Goal: Communication & Community: Answer question/provide support

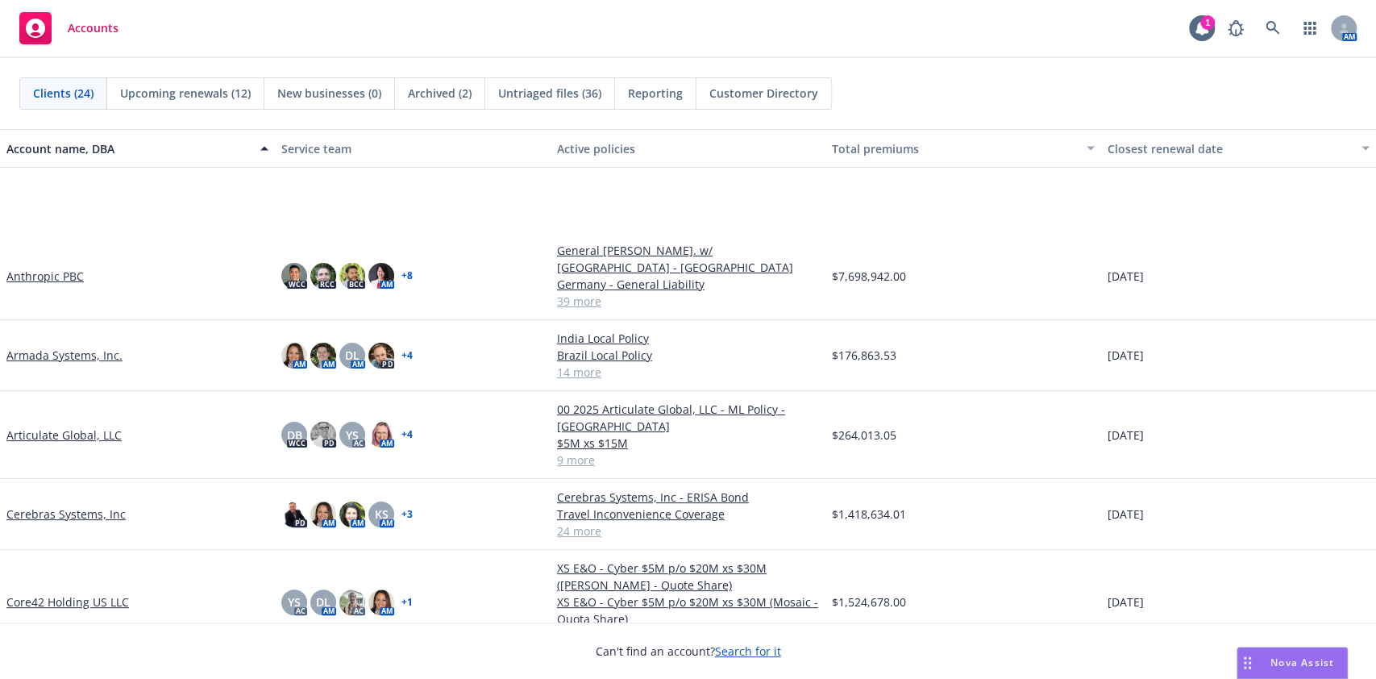
scroll to position [174, 0]
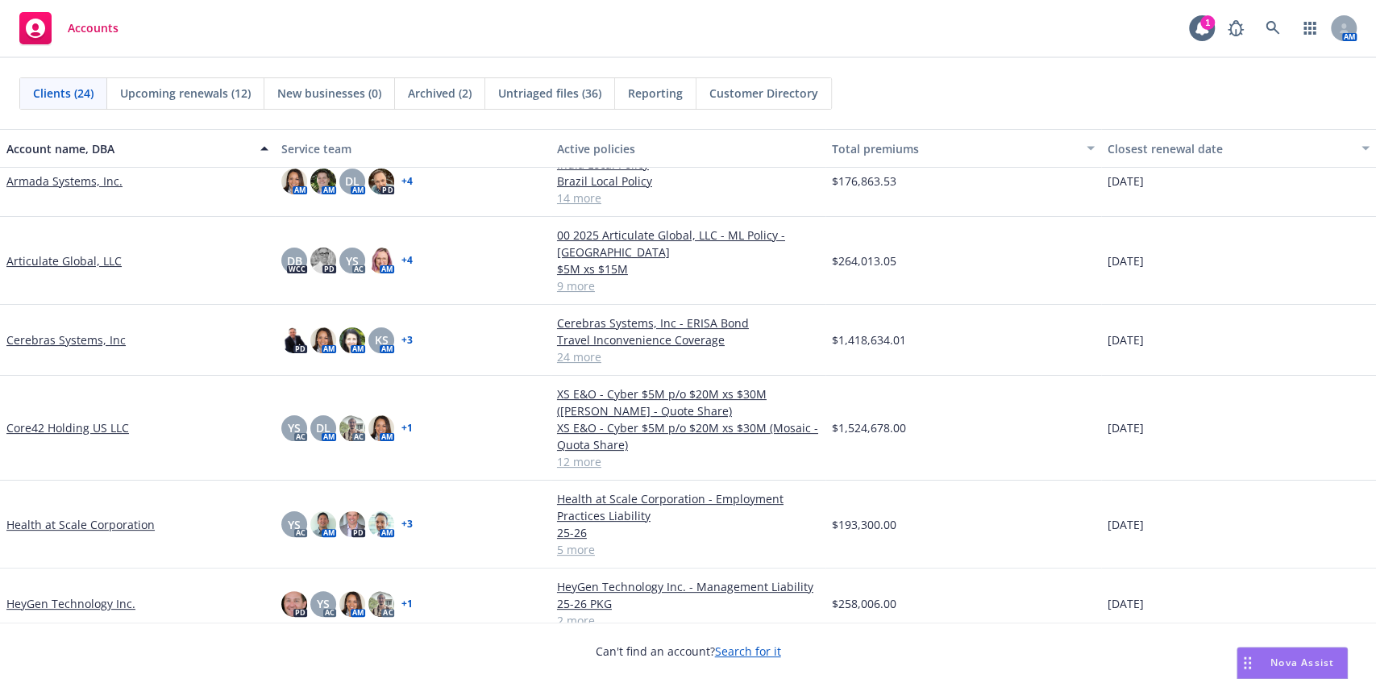
click at [82, 419] on link "Core42 Holding US LLC" at bounding box center [67, 427] width 123 height 17
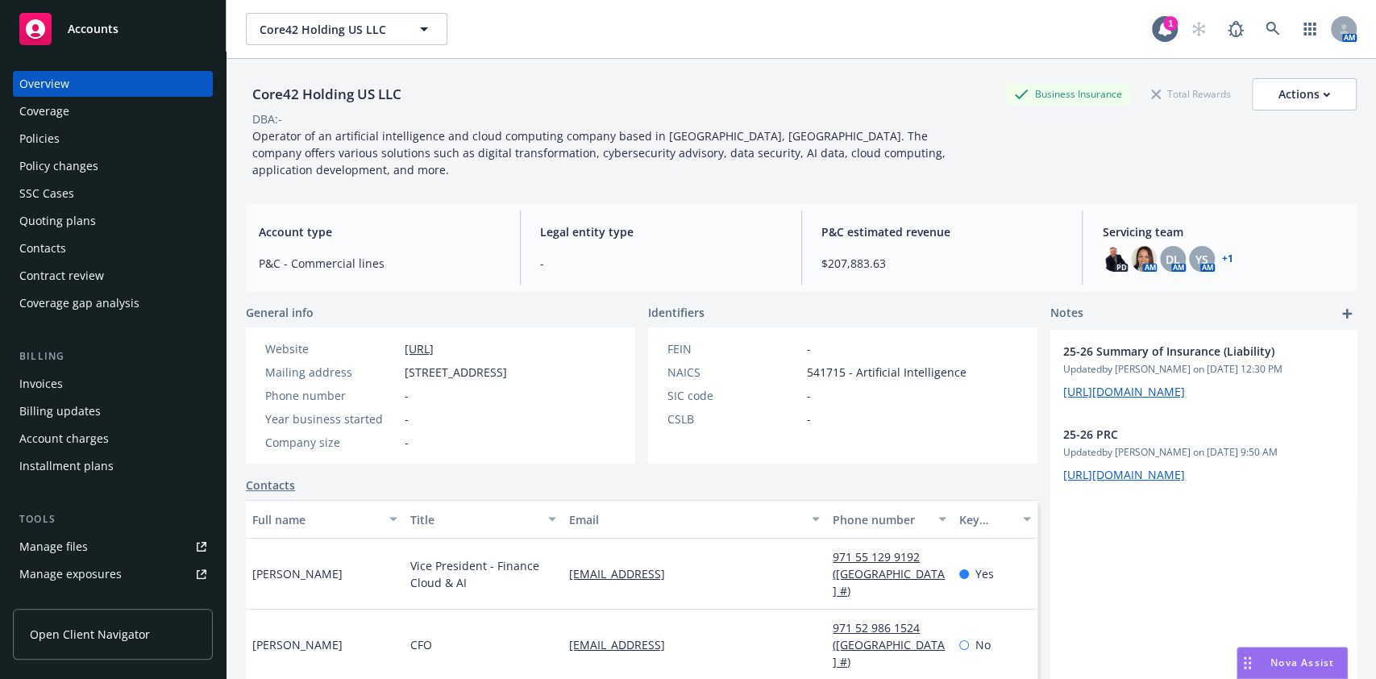
click at [93, 129] on div "Policies" at bounding box center [112, 139] width 187 height 26
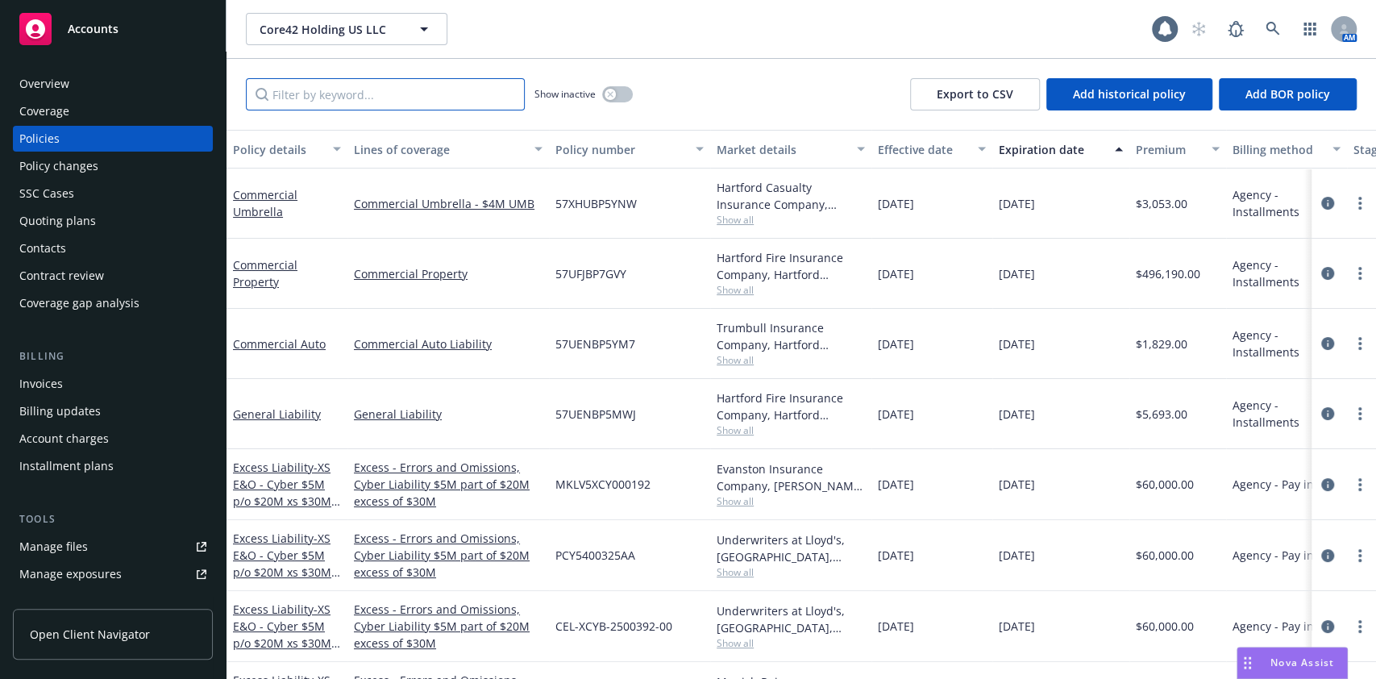
click at [330, 100] on input "Filter by keyword..." at bounding box center [385, 94] width 279 height 32
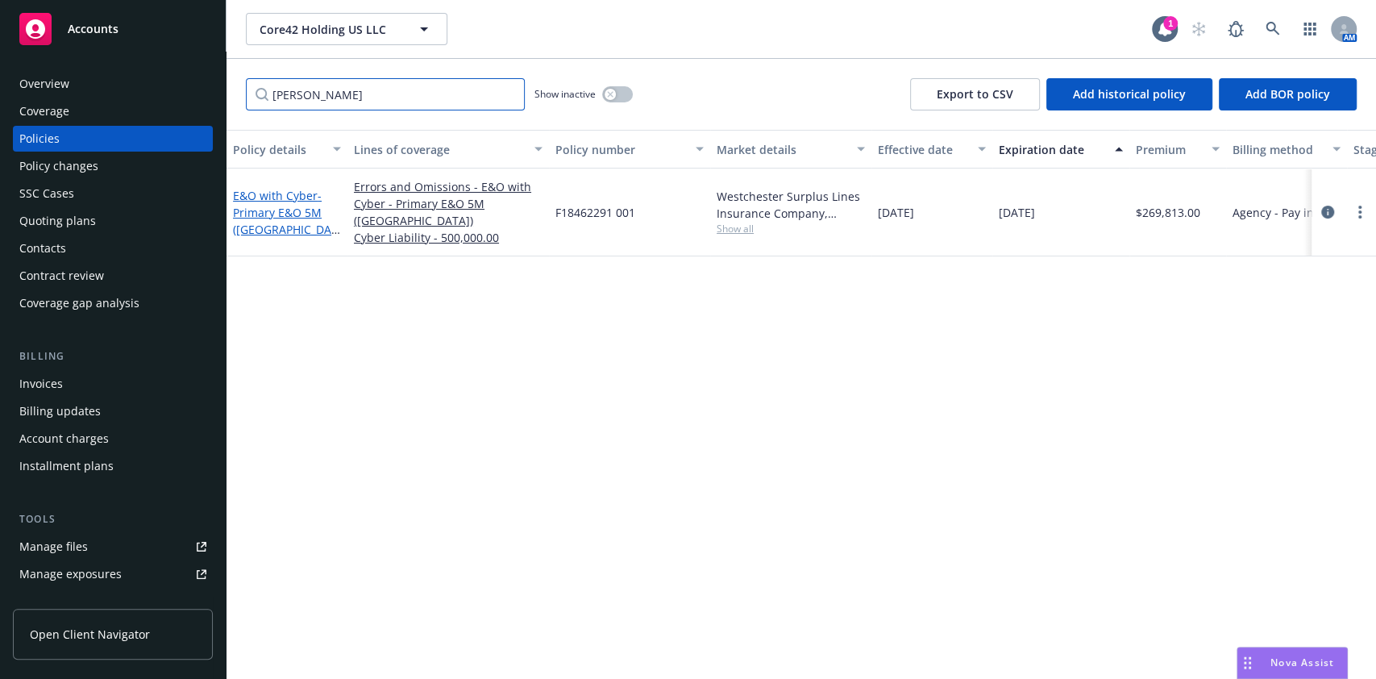
type input "wes"
click at [300, 216] on span "- Primary E&O 5M (Westchester)" at bounding box center [286, 221] width 107 height 66
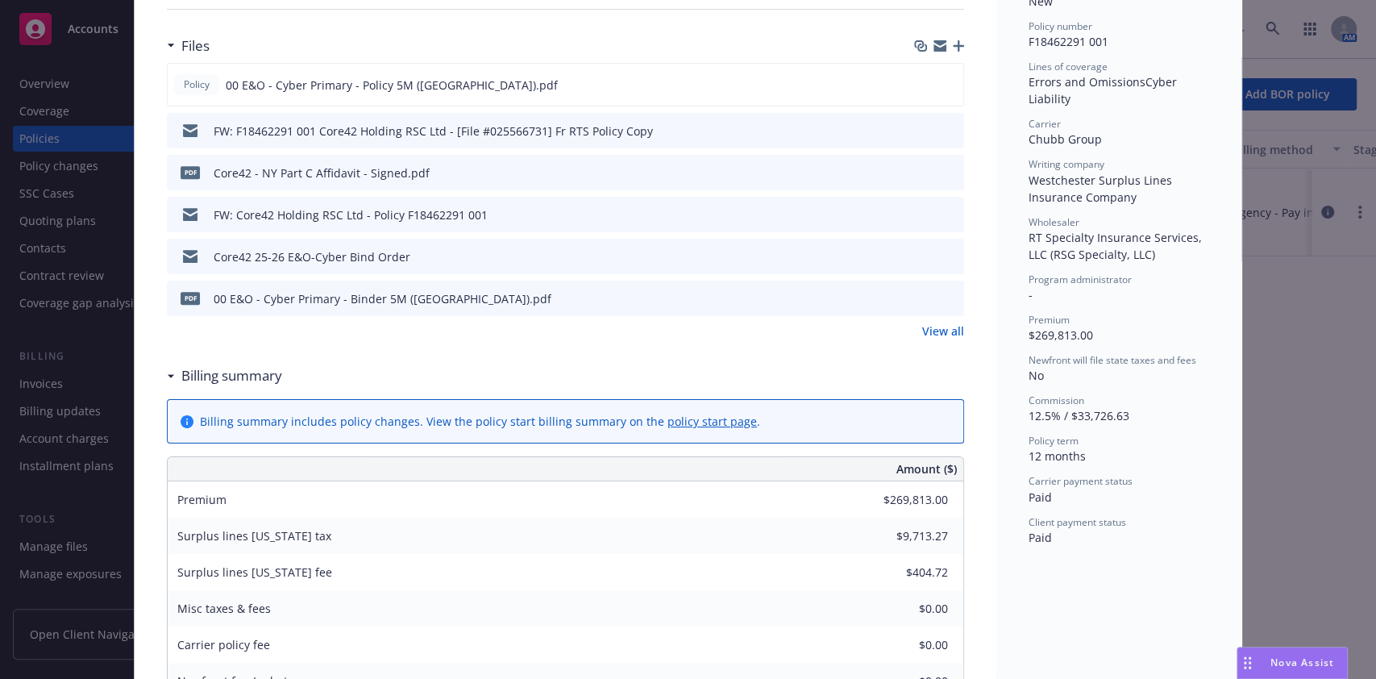
scroll to position [408, 0]
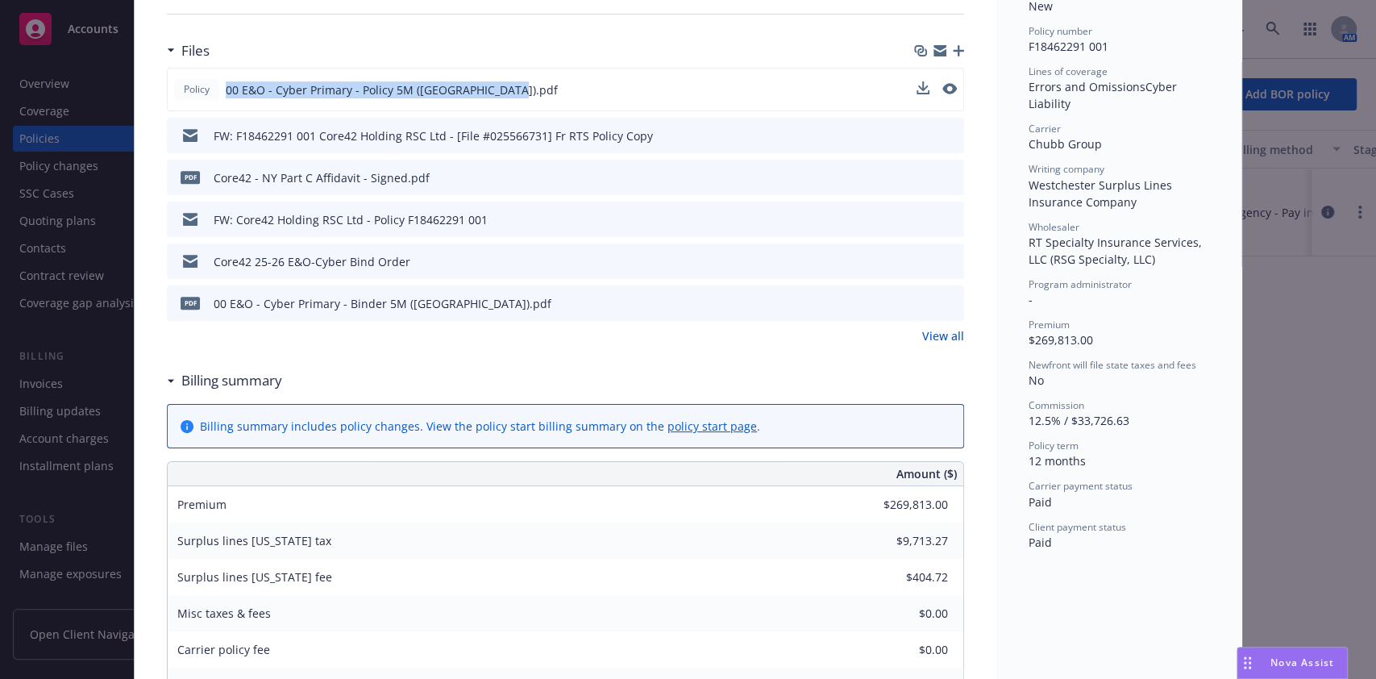
drag, startPoint x: 214, startPoint y: 81, endPoint x: 514, endPoint y: 89, distance: 300.0
click at [514, 89] on div "Policy 00 E&O - Cyber Primary - Policy 5M (Westchester).pdf" at bounding box center [565, 90] width 797 height 44
copy div "00 E&O - Cyber Primary - Policy 5M (Westchester).pdf"
click at [763, 56] on div "Files" at bounding box center [565, 51] width 797 height 34
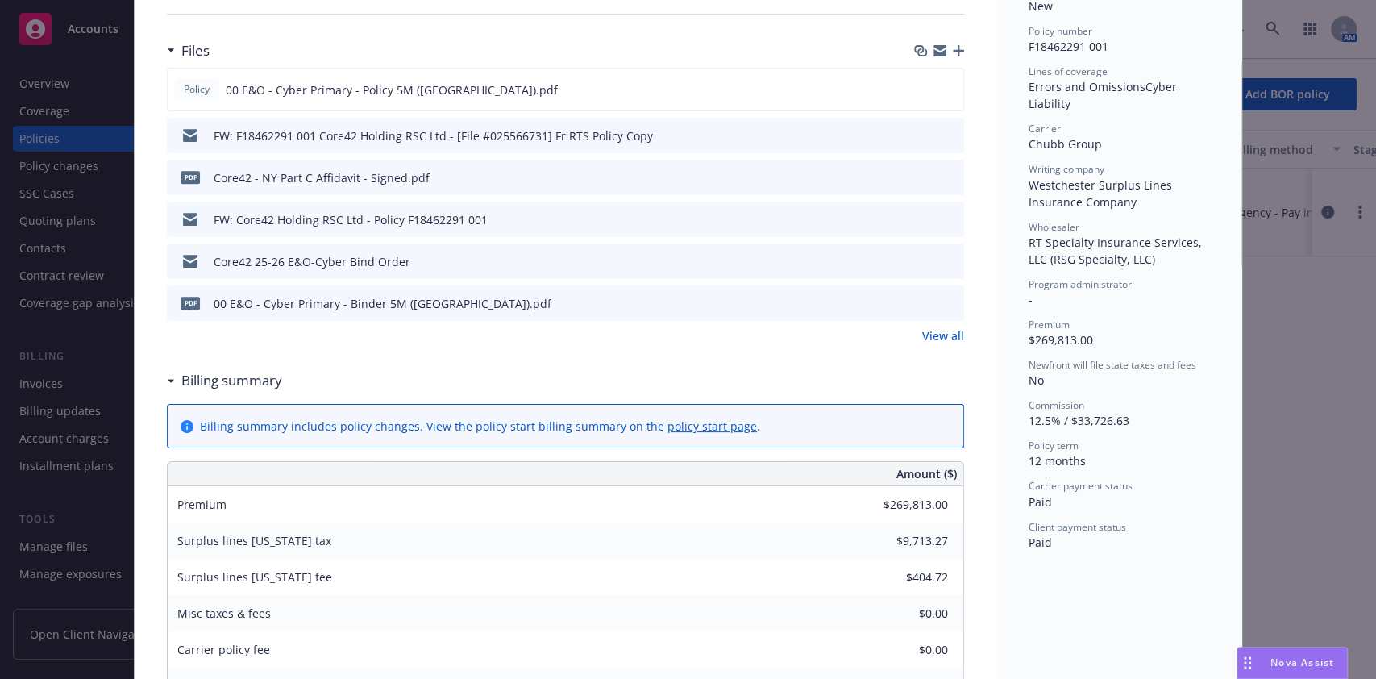
click at [945, 333] on link "View all" at bounding box center [943, 335] width 42 height 17
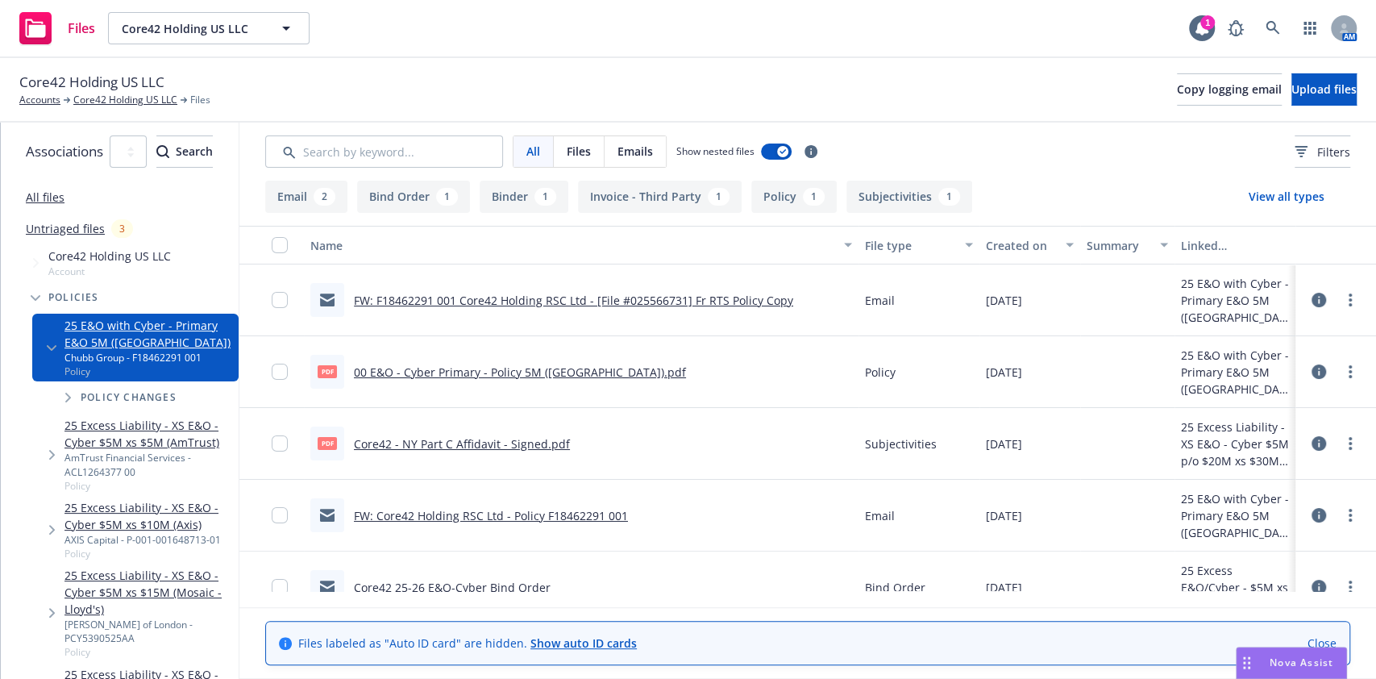
scroll to position [0, 88]
click at [1312, 371] on icon at bounding box center [1319, 371] width 15 height 15
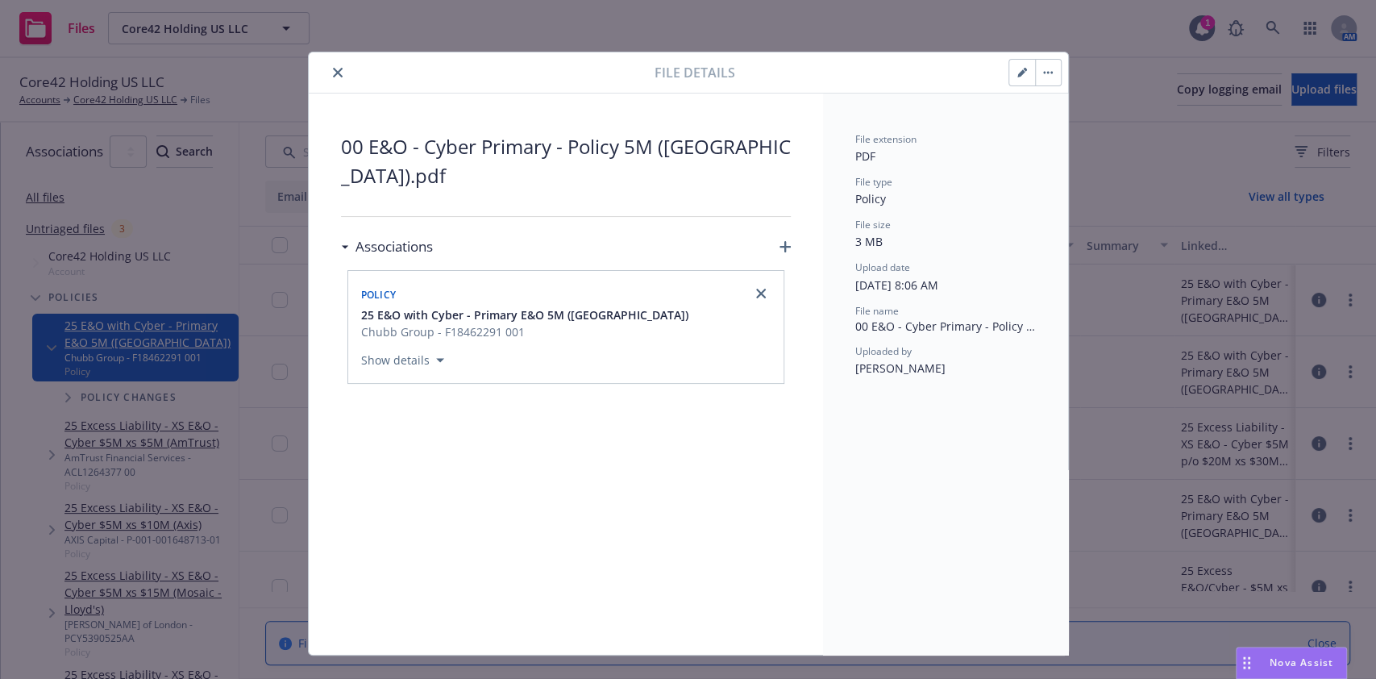
click at [328, 69] on button "close" at bounding box center [337, 72] width 19 height 19
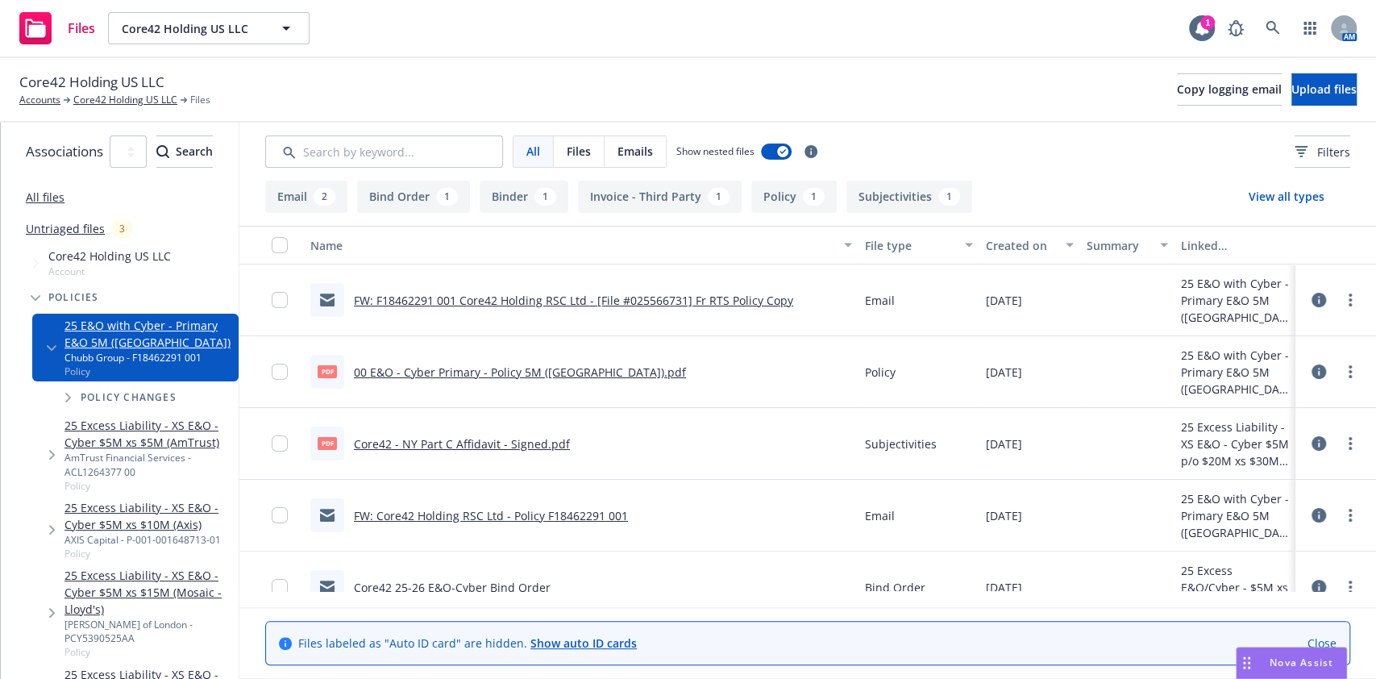
click at [984, 69] on div "Core42 Holding US LLC Accounts Core42 Holding US LLC Files Copy logging email U…" at bounding box center [688, 90] width 1376 height 64
click at [120, 89] on span "Core42 Holding US LLC" at bounding box center [91, 82] width 145 height 21
click at [120, 90] on span "Core42 Holding US LLC" at bounding box center [91, 82] width 145 height 21
click at [123, 102] on link "Core42 Holding US LLC" at bounding box center [125, 100] width 104 height 15
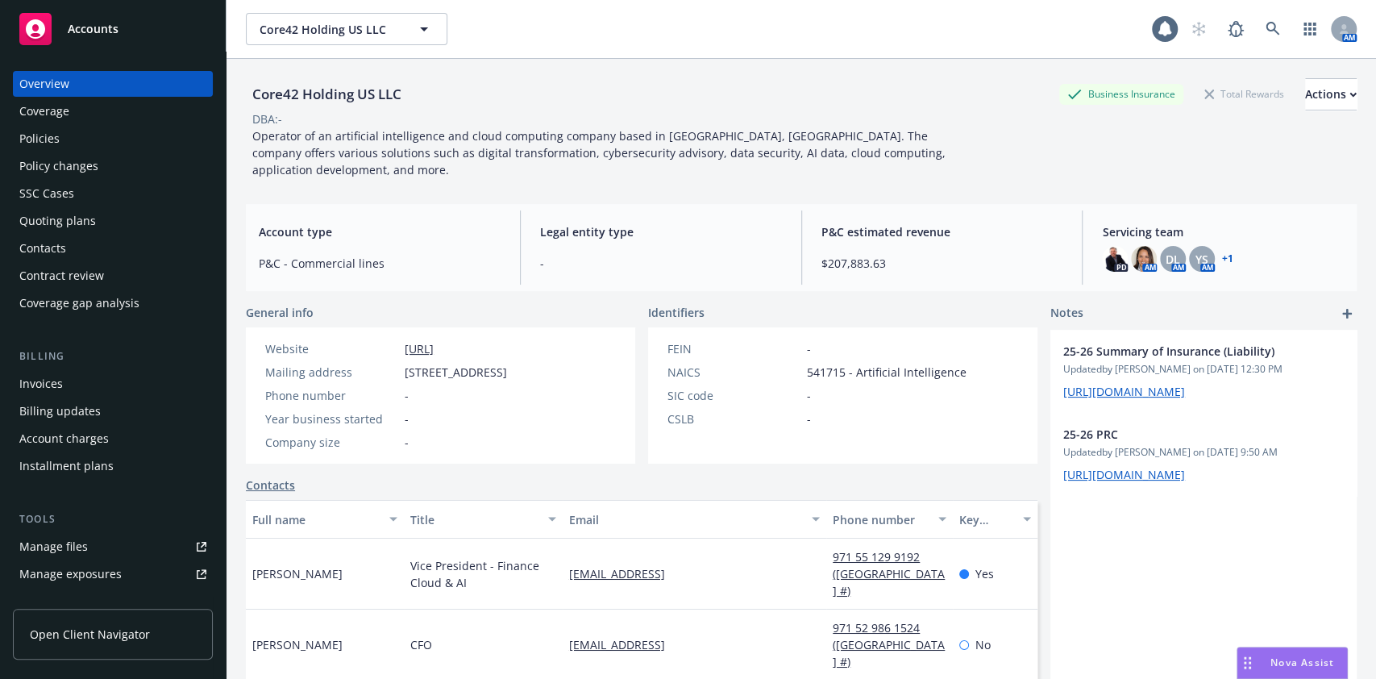
click at [61, 140] on div "Policies" at bounding box center [112, 139] width 187 height 26
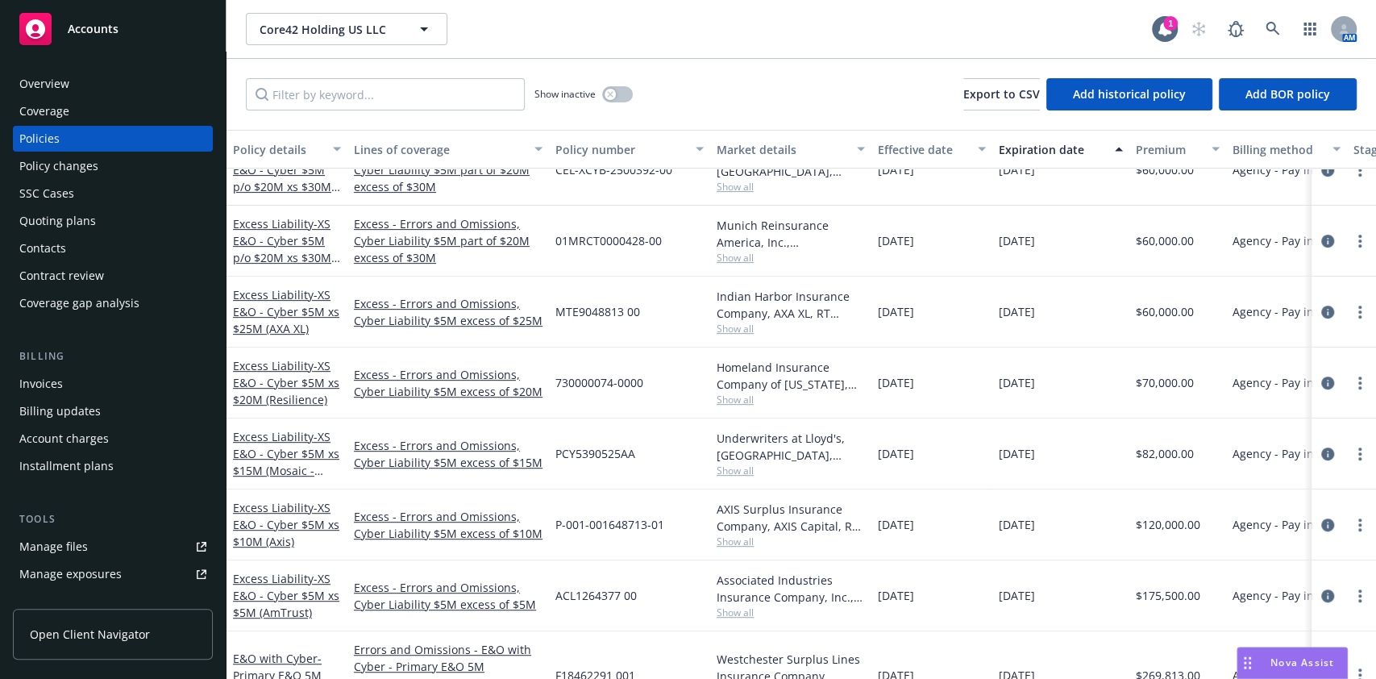
scroll to position [477, 0]
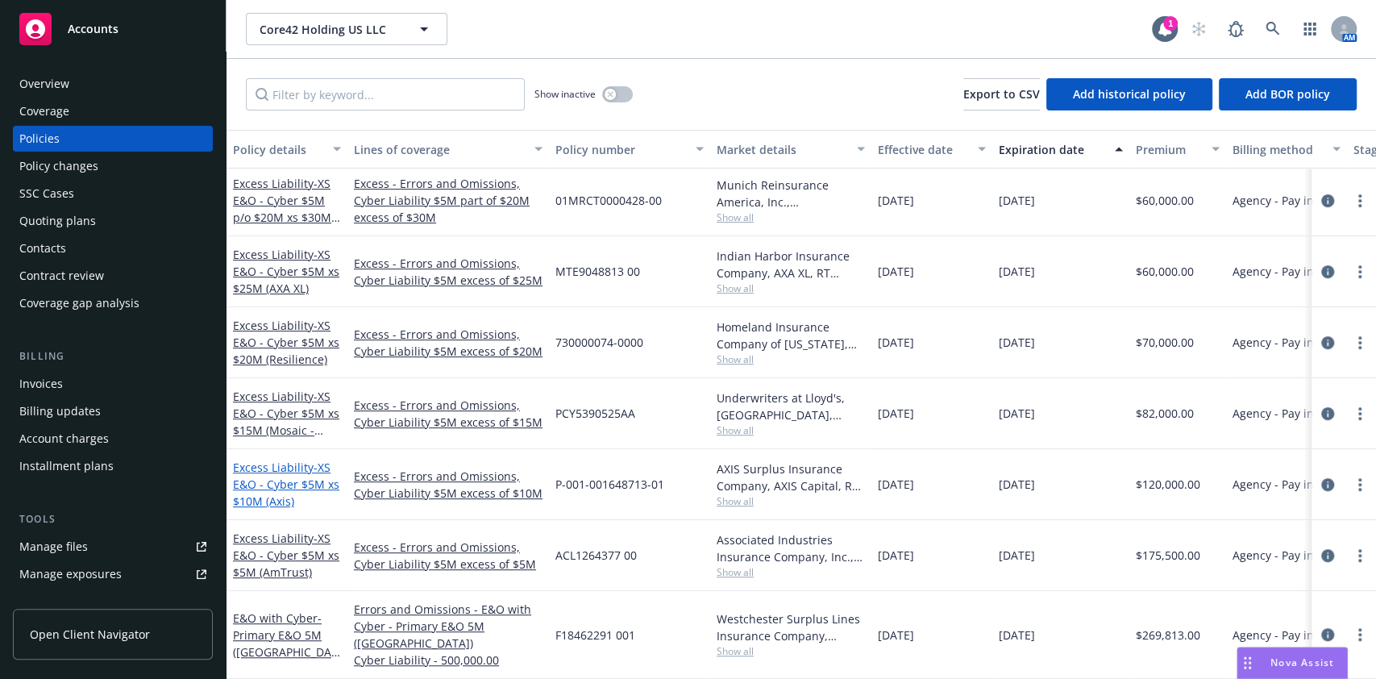
click at [308, 462] on span "- XS E&O - Cyber $5M xs $10M (Axis)" at bounding box center [286, 484] width 106 height 49
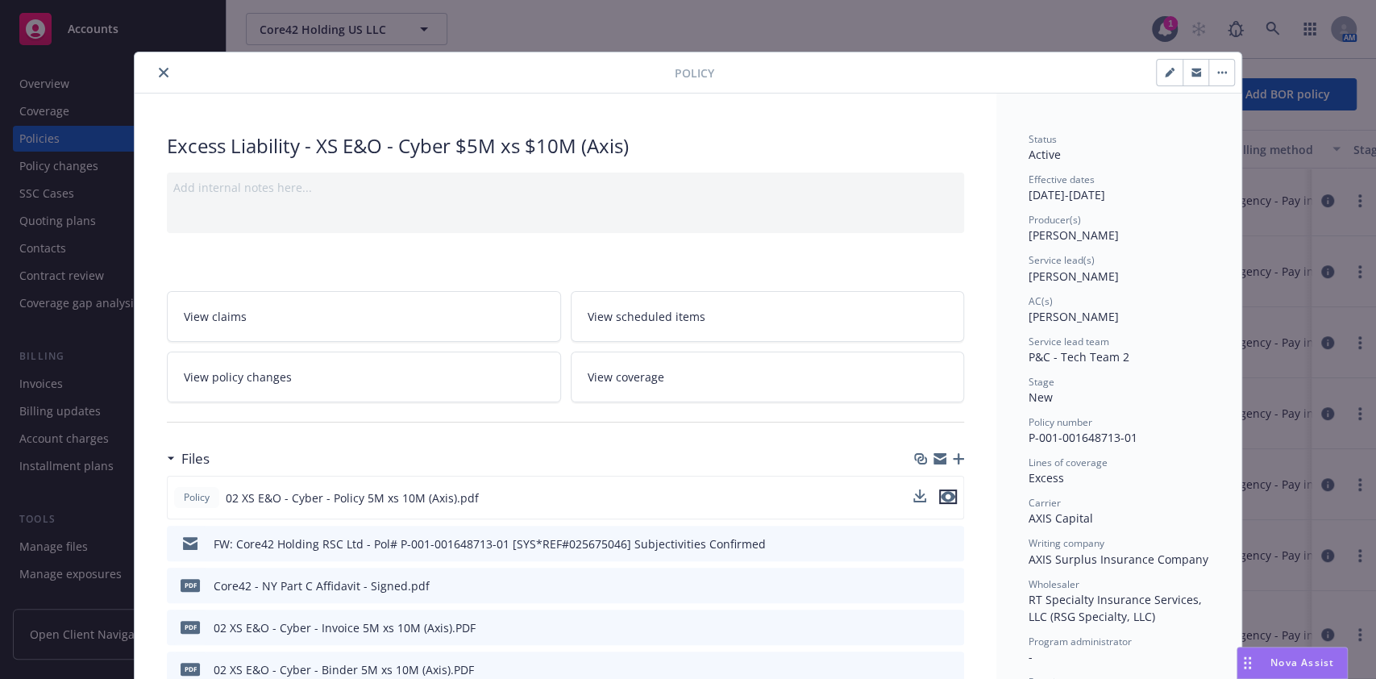
click at [941, 493] on icon "preview file" at bounding box center [948, 496] width 15 height 11
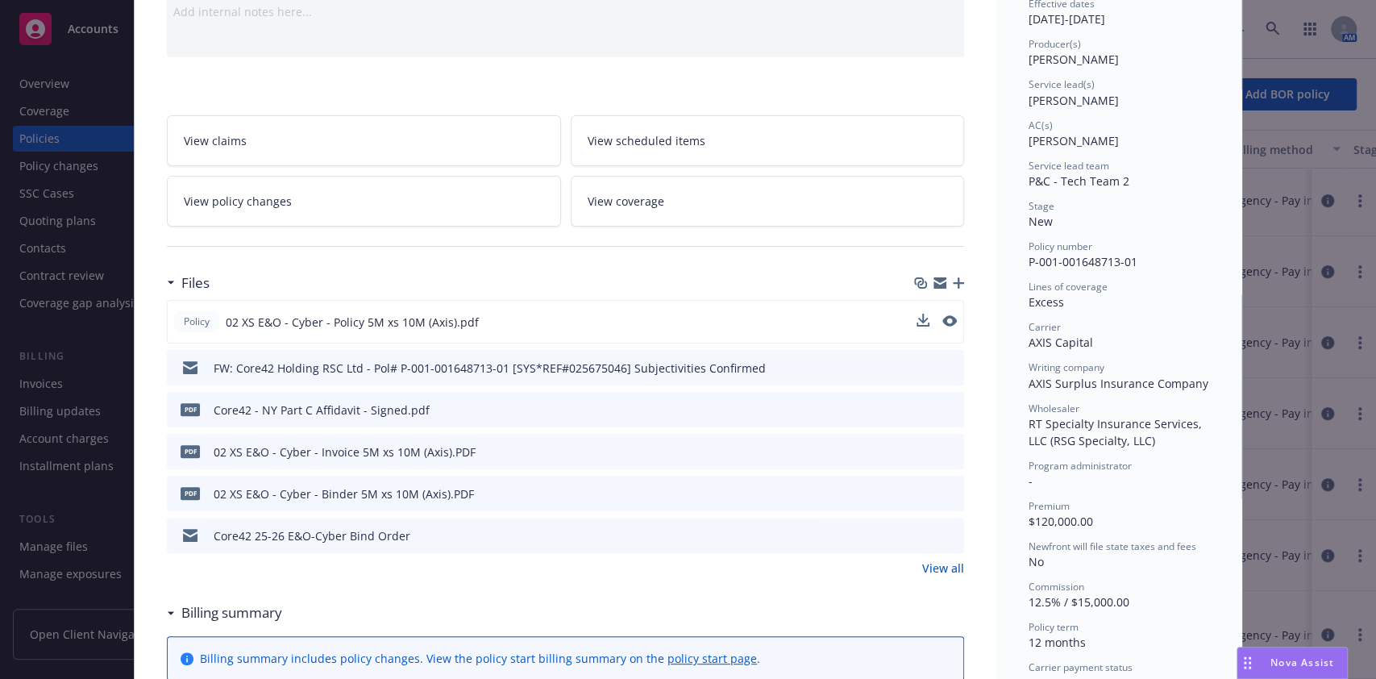
scroll to position [195, 0]
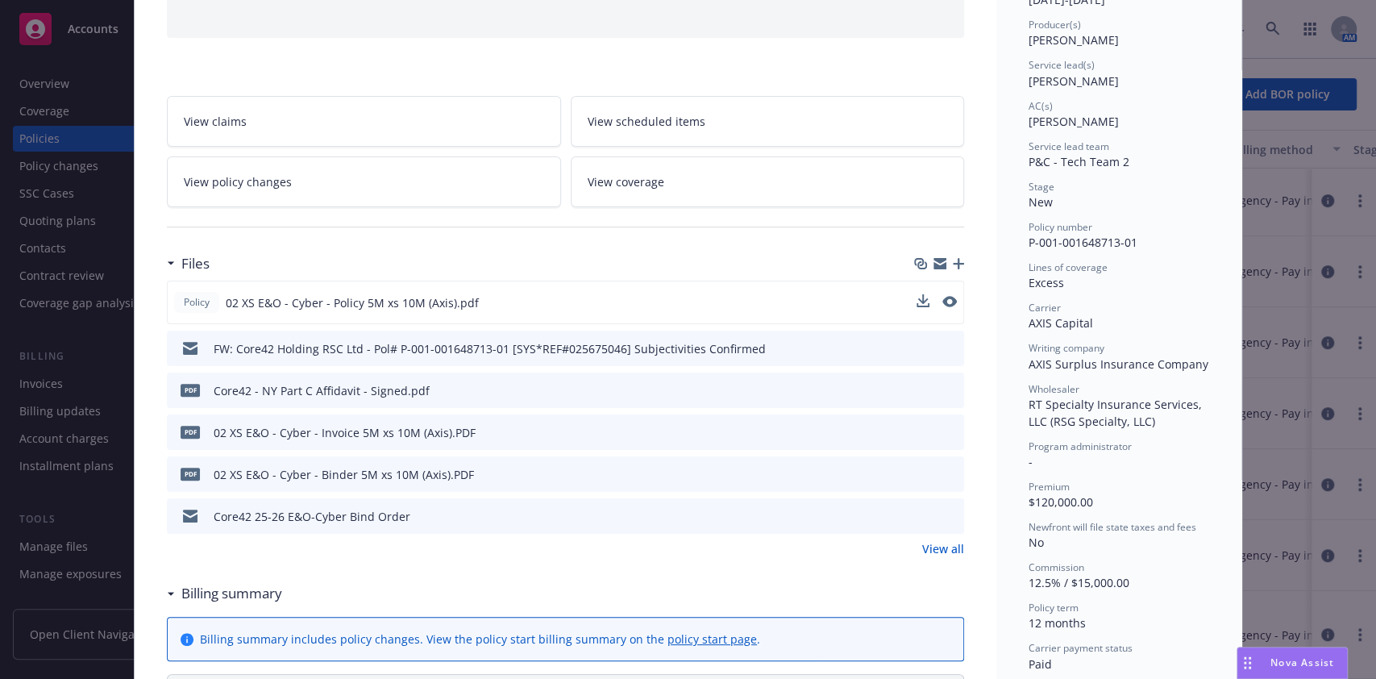
click at [938, 546] on link "View all" at bounding box center [943, 548] width 42 height 17
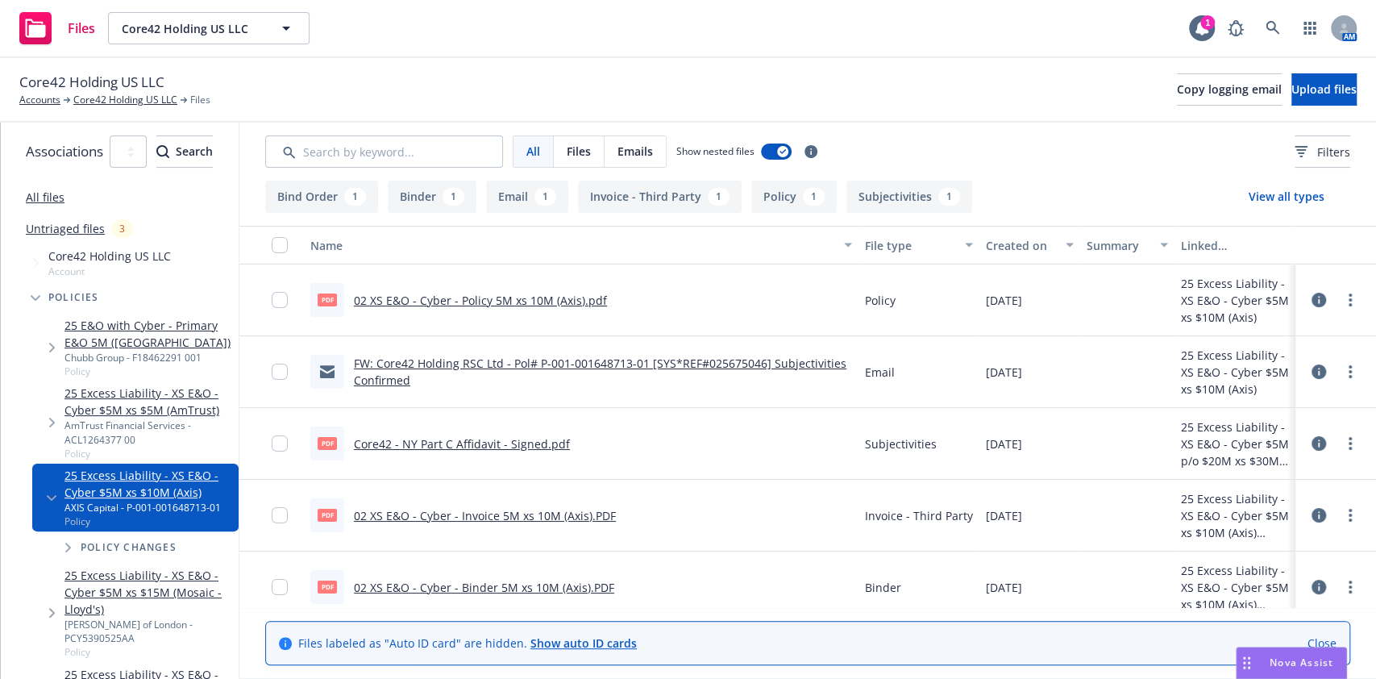
scroll to position [13, 104]
click at [1312, 293] on icon at bounding box center [1319, 300] width 15 height 15
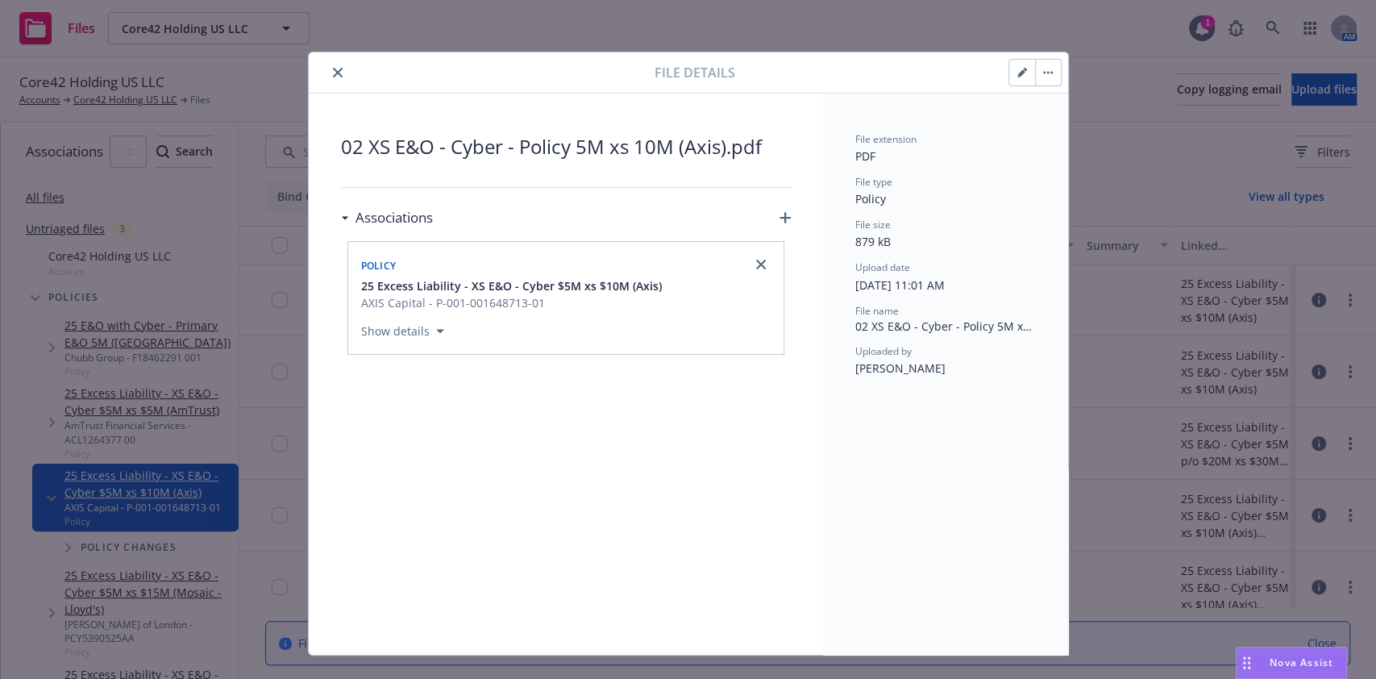
click at [818, 90] on div "File details" at bounding box center [688, 72] width 759 height 41
click at [328, 64] on button "close" at bounding box center [337, 72] width 19 height 19
click at [333, 68] on icon "close" at bounding box center [338, 73] width 10 height 10
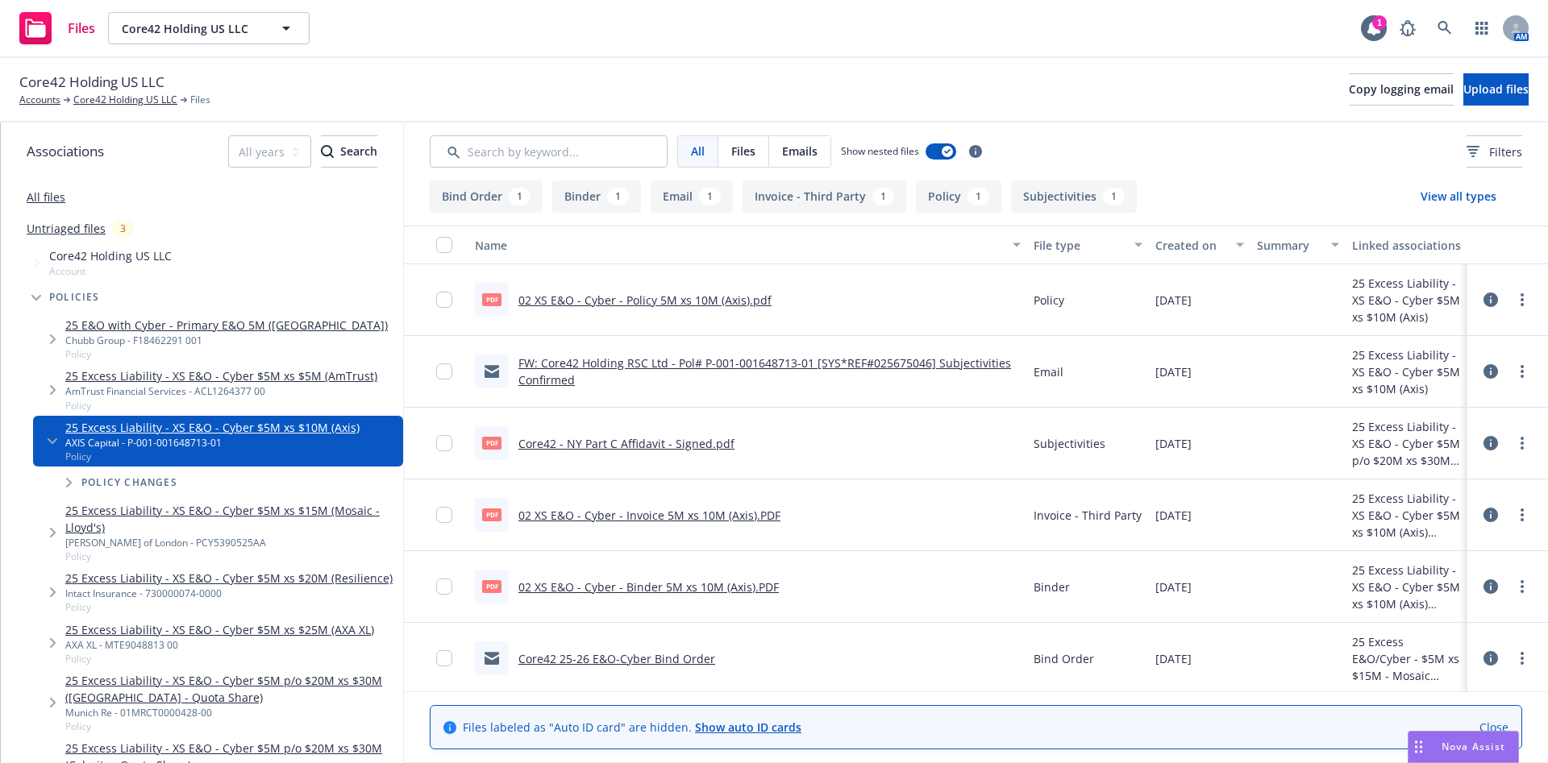
drag, startPoint x: 1338, startPoint y: 3, endPoint x: 1092, endPoint y: 87, distance: 259.0
click at [1092, 87] on div "Core42 Holding US LLC Accounts Core42 Holding US LLC Files Copy logging email U…" at bounding box center [773, 89] width 1509 height 35
click at [1168, 89] on div "Core42 Holding US LLC Accounts Core42 Holding US LLC Files Copy logging email U…" at bounding box center [773, 89] width 1509 height 35
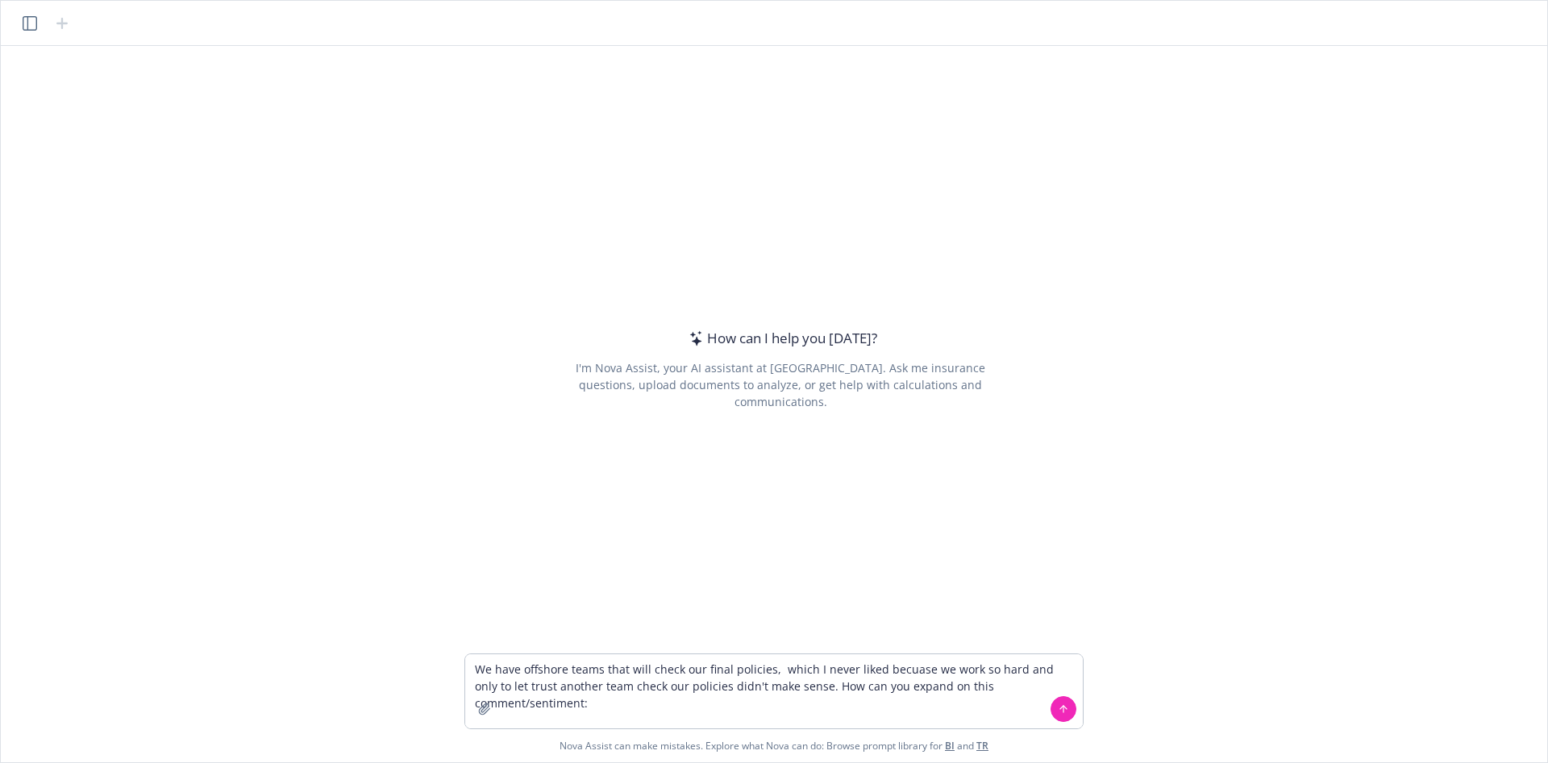
type textarea "We have offshore teams that will check our final policies, which I never liked …"
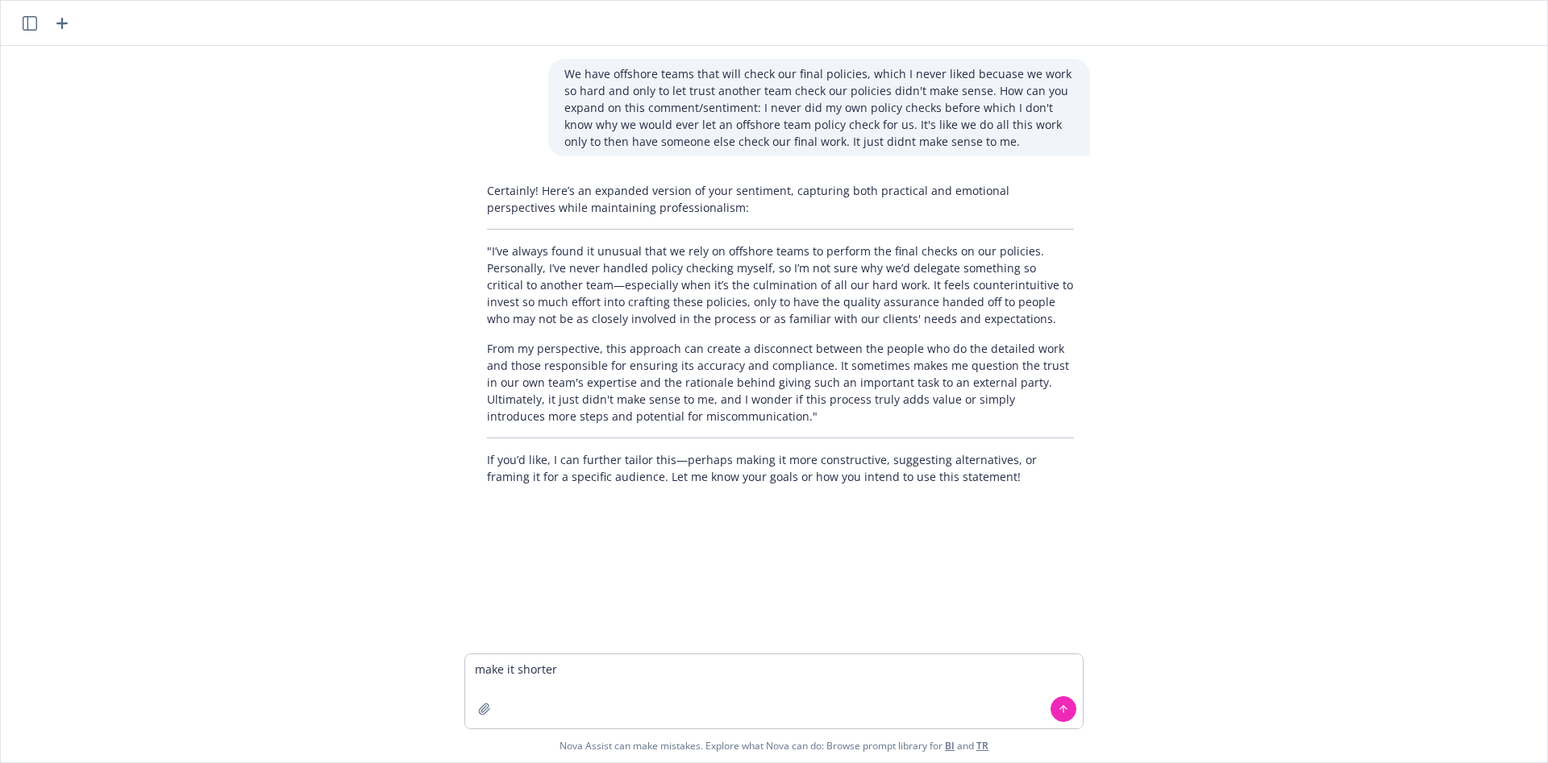
type textarea "make it shorter"
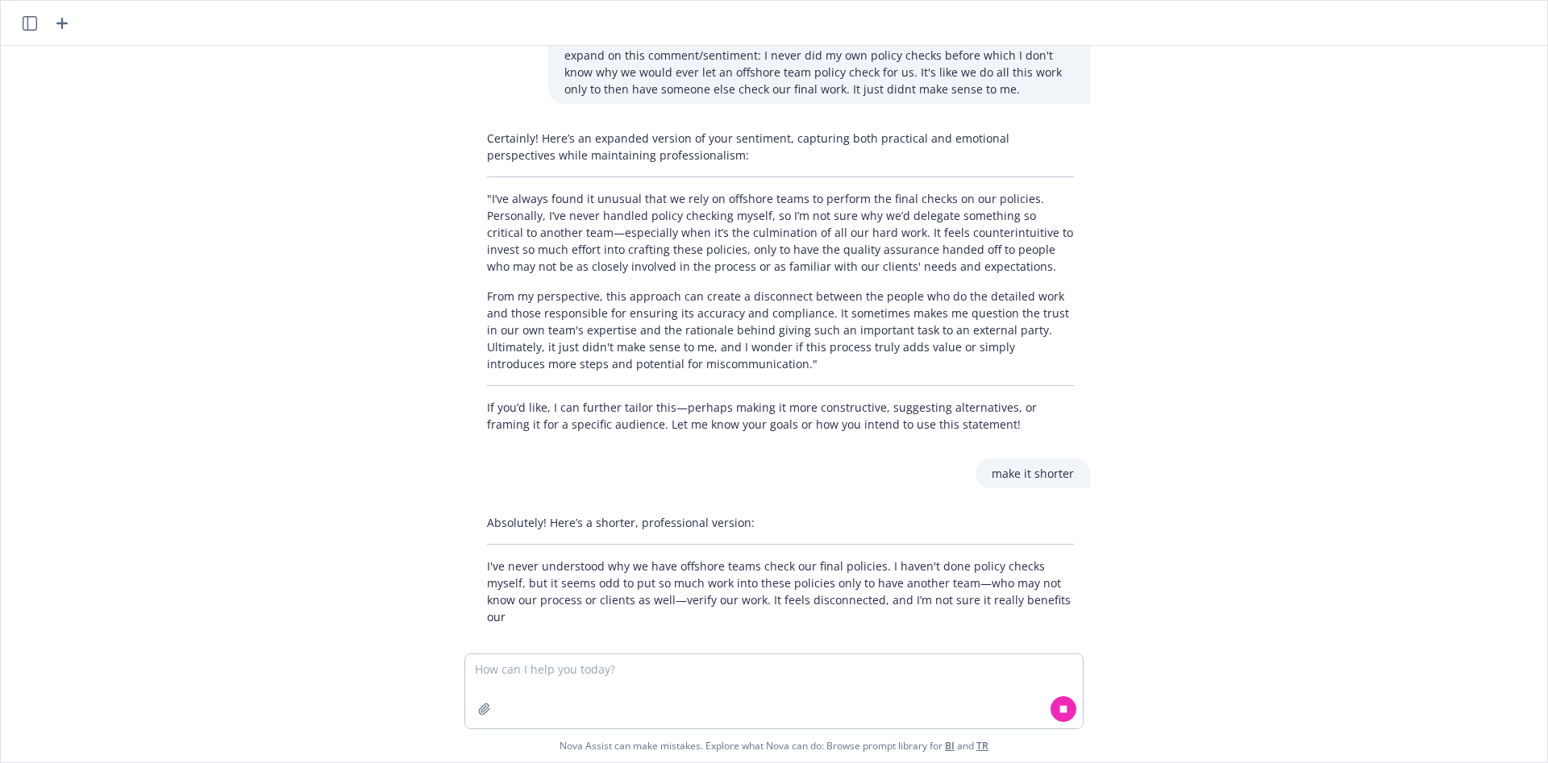
scroll to position [69, 0]
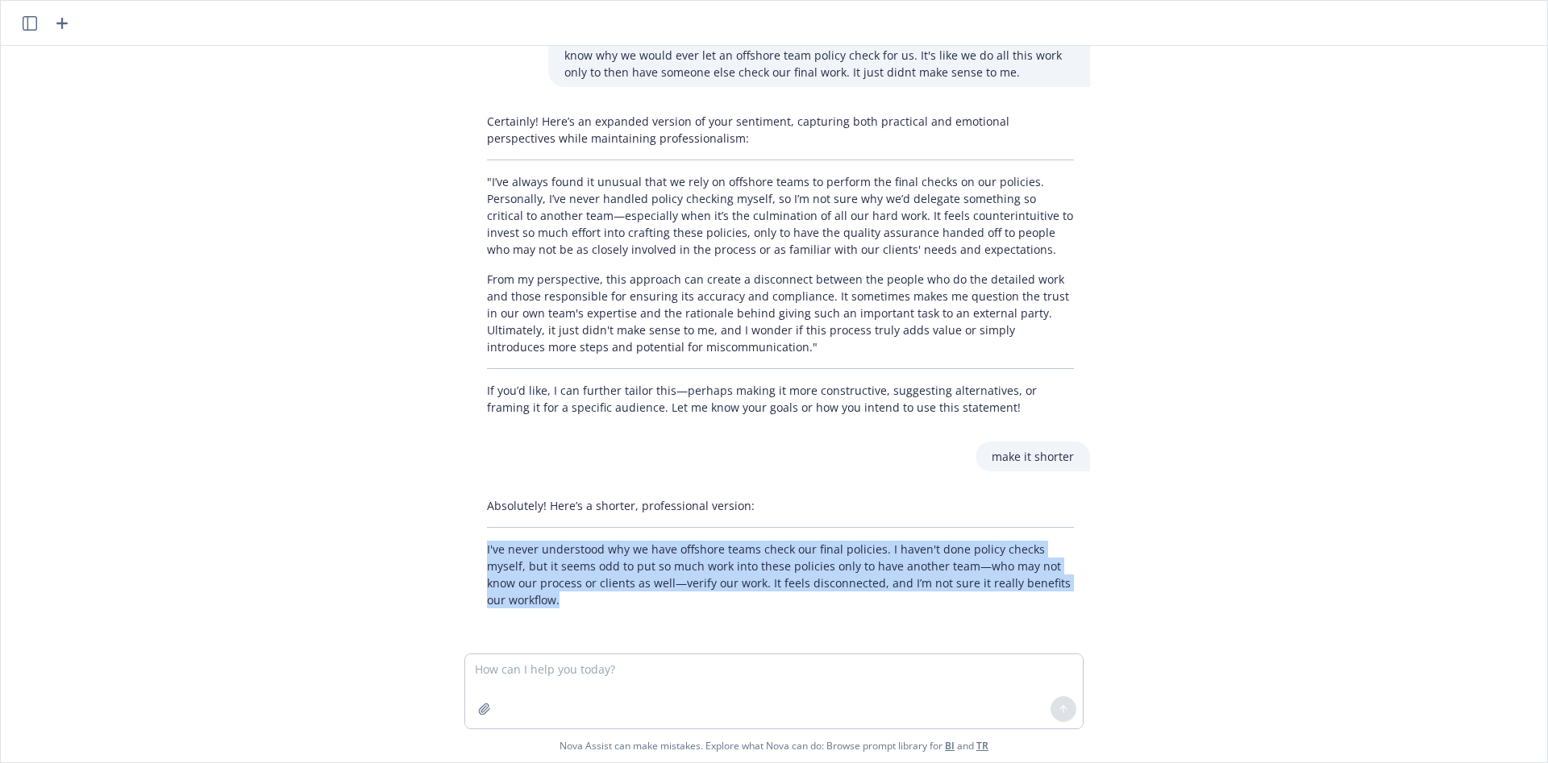
drag, startPoint x: 477, startPoint y: 547, endPoint x: 556, endPoint y: 610, distance: 101.5
click at [556, 610] on div "Absolutely! Here’s a shorter, professional version: I've never understood why w…" at bounding box center [780, 553] width 619 height 124
copy p "I've never understood why we have offshore teams check our final policies. I ha…"
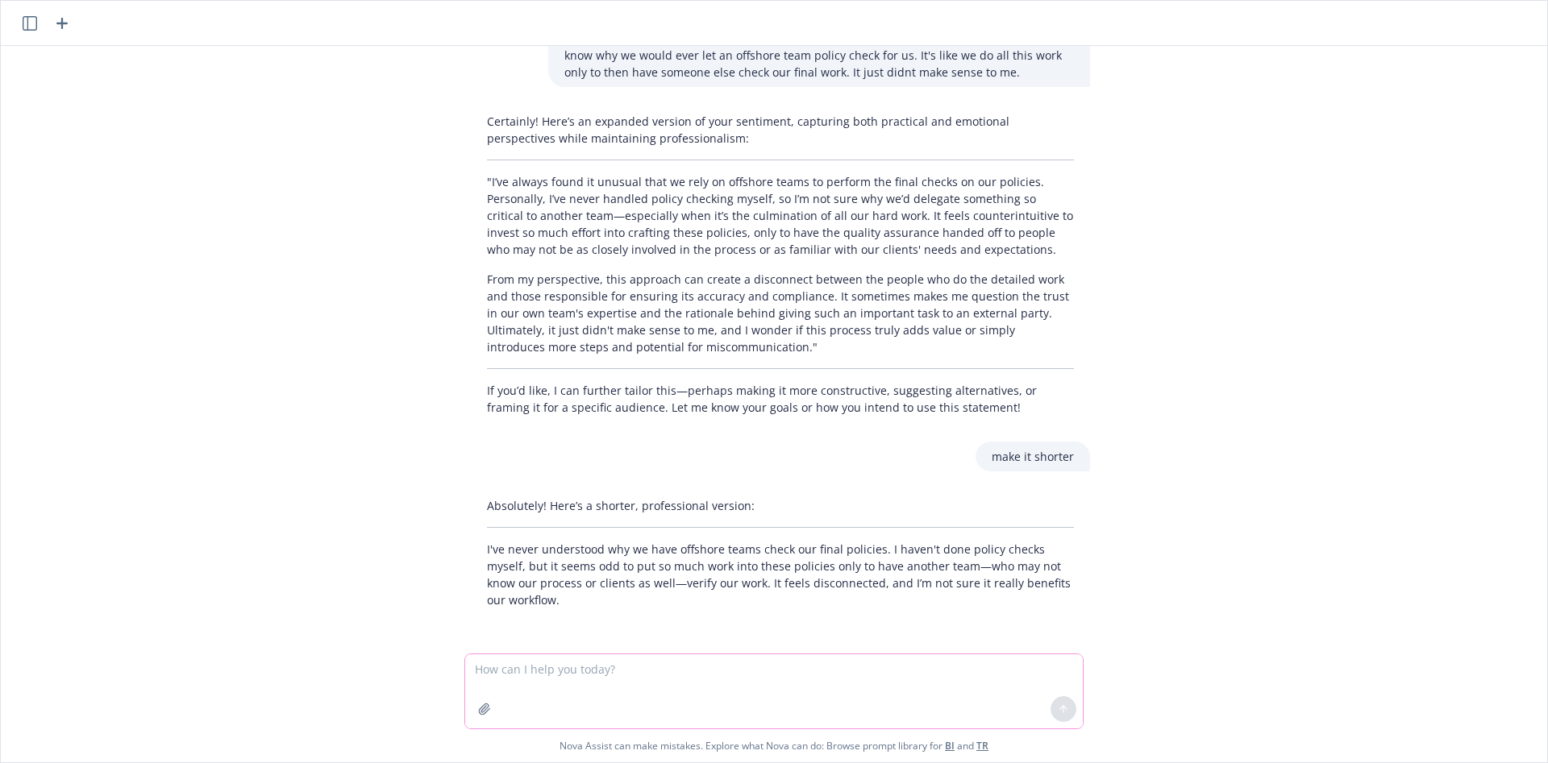
click at [631, 672] on textarea at bounding box center [774, 692] width 618 height 74
paste textarea "CB wants to me to put together some sort of SOP for policy checking for our tea…"
type textarea "expand with: CB wants to me to put together some sort of SOP for policy checkin…"
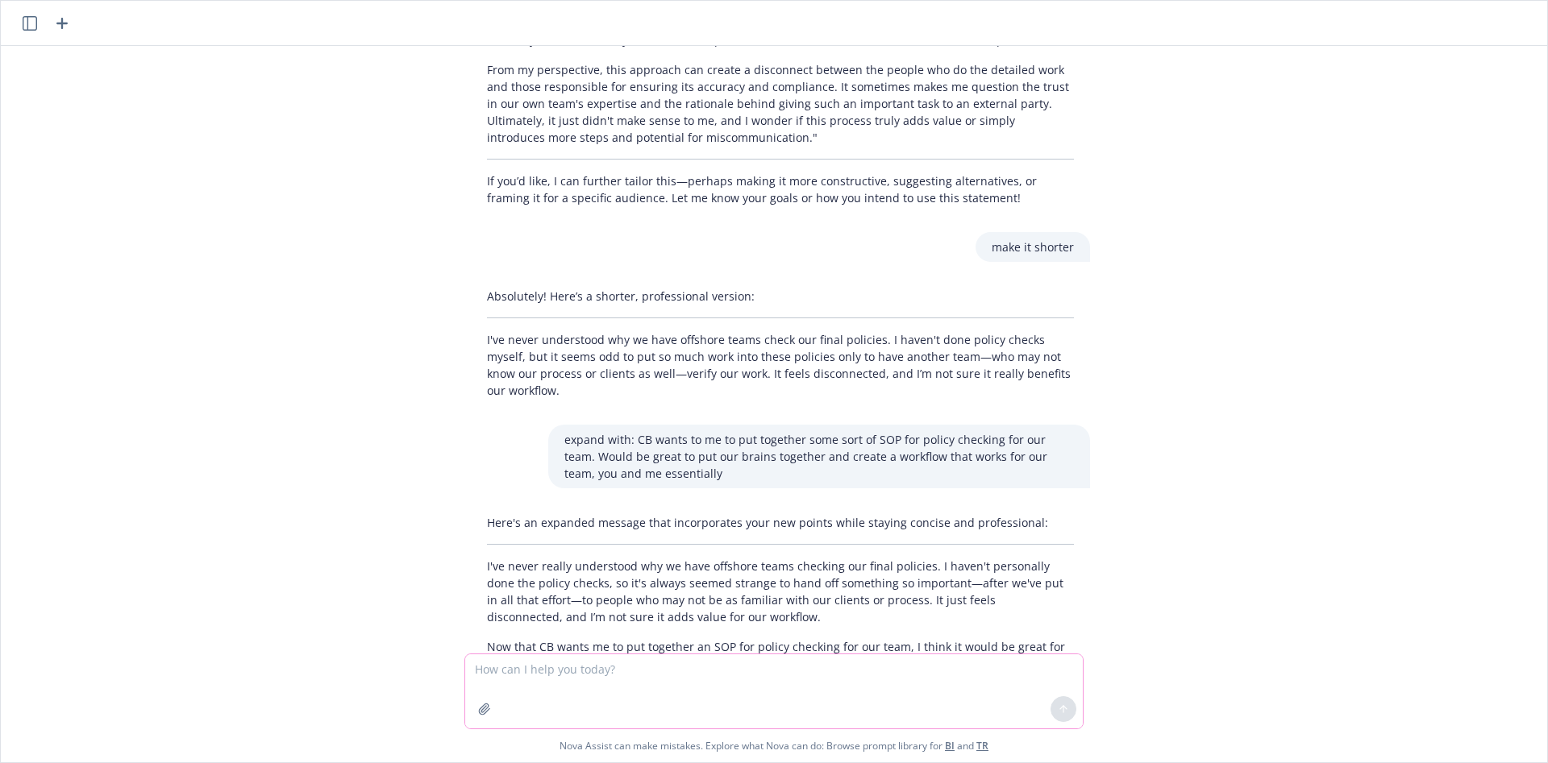
scroll to position [360, 0]
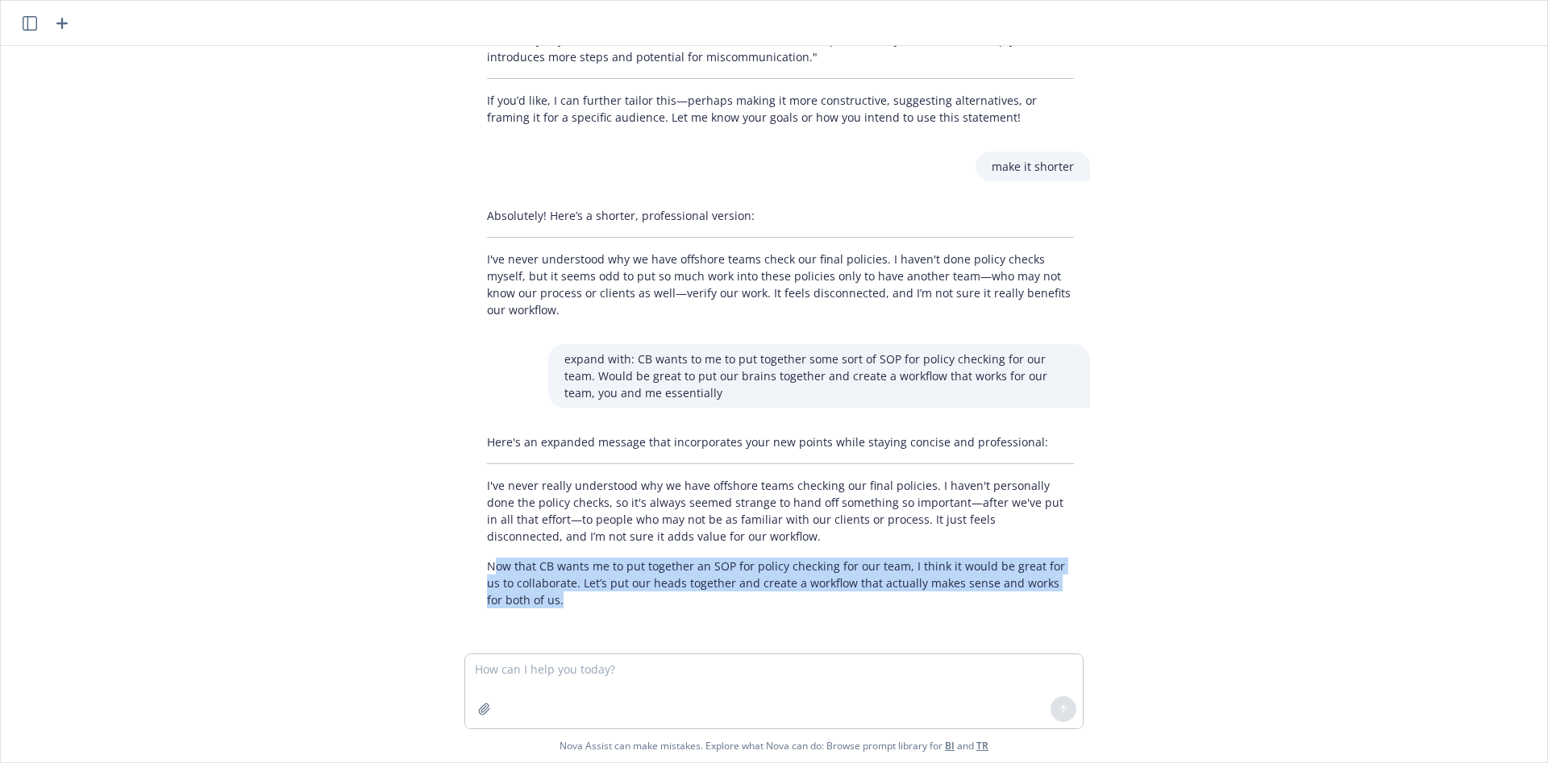
drag, startPoint x: 484, startPoint y: 563, endPoint x: 597, endPoint y: 599, distance: 119.3
click at [597, 599] on p "Now that CB wants me to put together an SOP for policy checking for our team, I…" at bounding box center [780, 583] width 587 height 51
drag, startPoint x: 460, startPoint y: 558, endPoint x: 582, endPoint y: 610, distance: 132.2
click at [582, 610] on div "Here's an expanded message that incorporates your new points while staying conc…" at bounding box center [780, 521] width 645 height 188
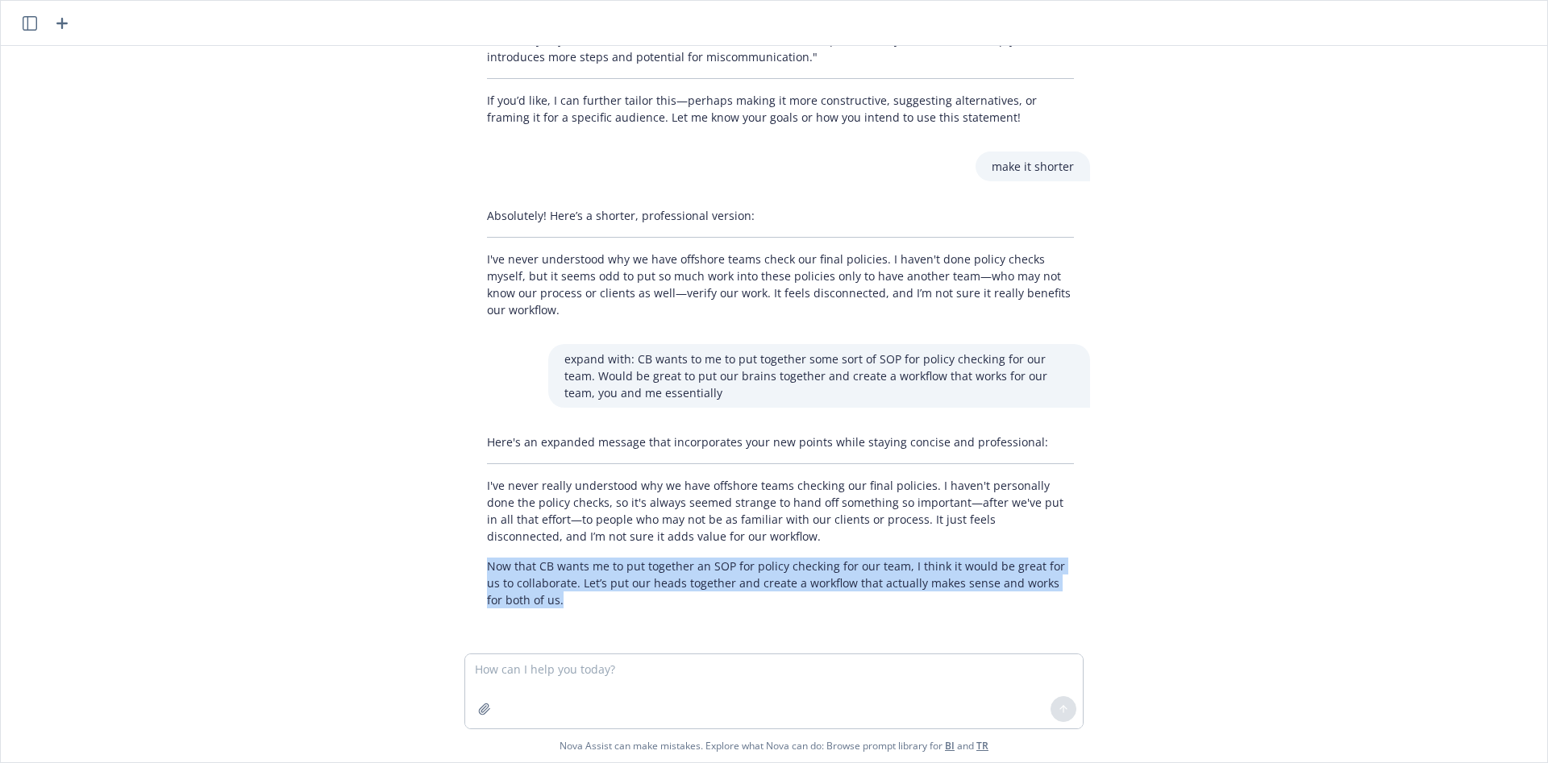
copy p "Now that CB wants me to put together an SOP for policy checking for our team, I…"
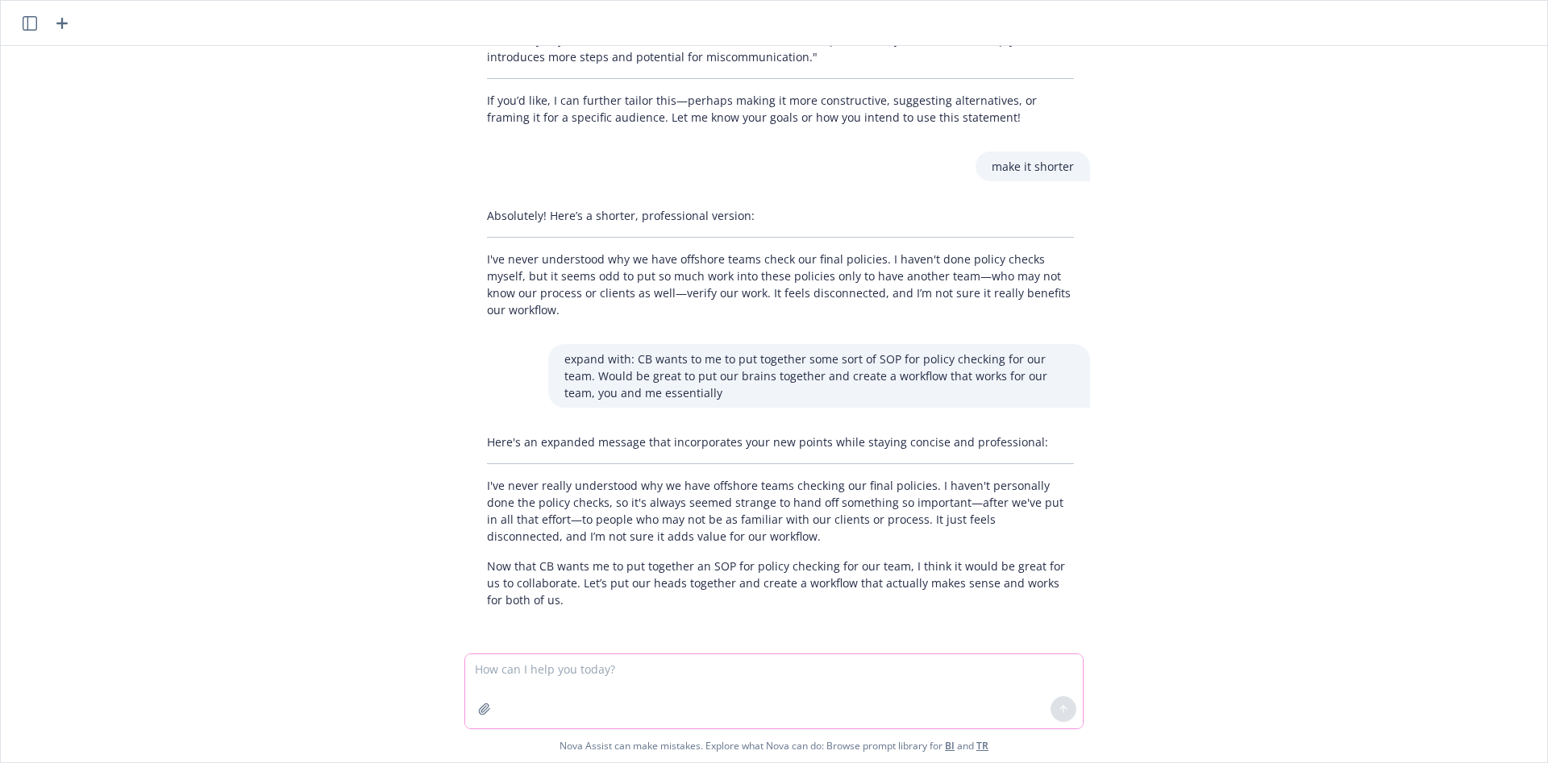
click at [655, 697] on textarea at bounding box center [774, 692] width 618 height 74
paste textarea "I'll get it going and once I have something put together Ill send to you for fu…"
type textarea "add: I'll get it going and once I have something put together Ill send to you f…"
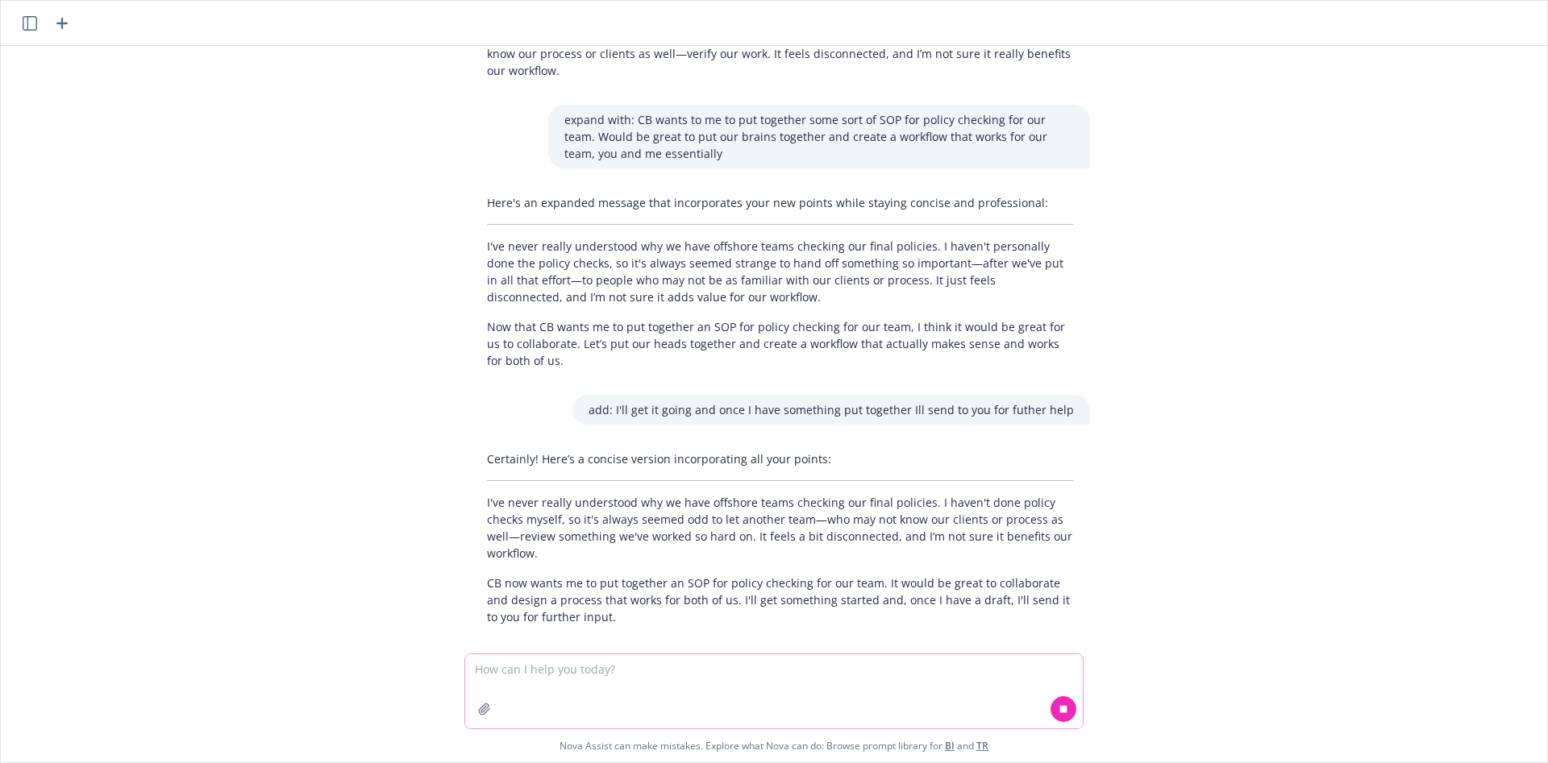
scroll to position [616, 0]
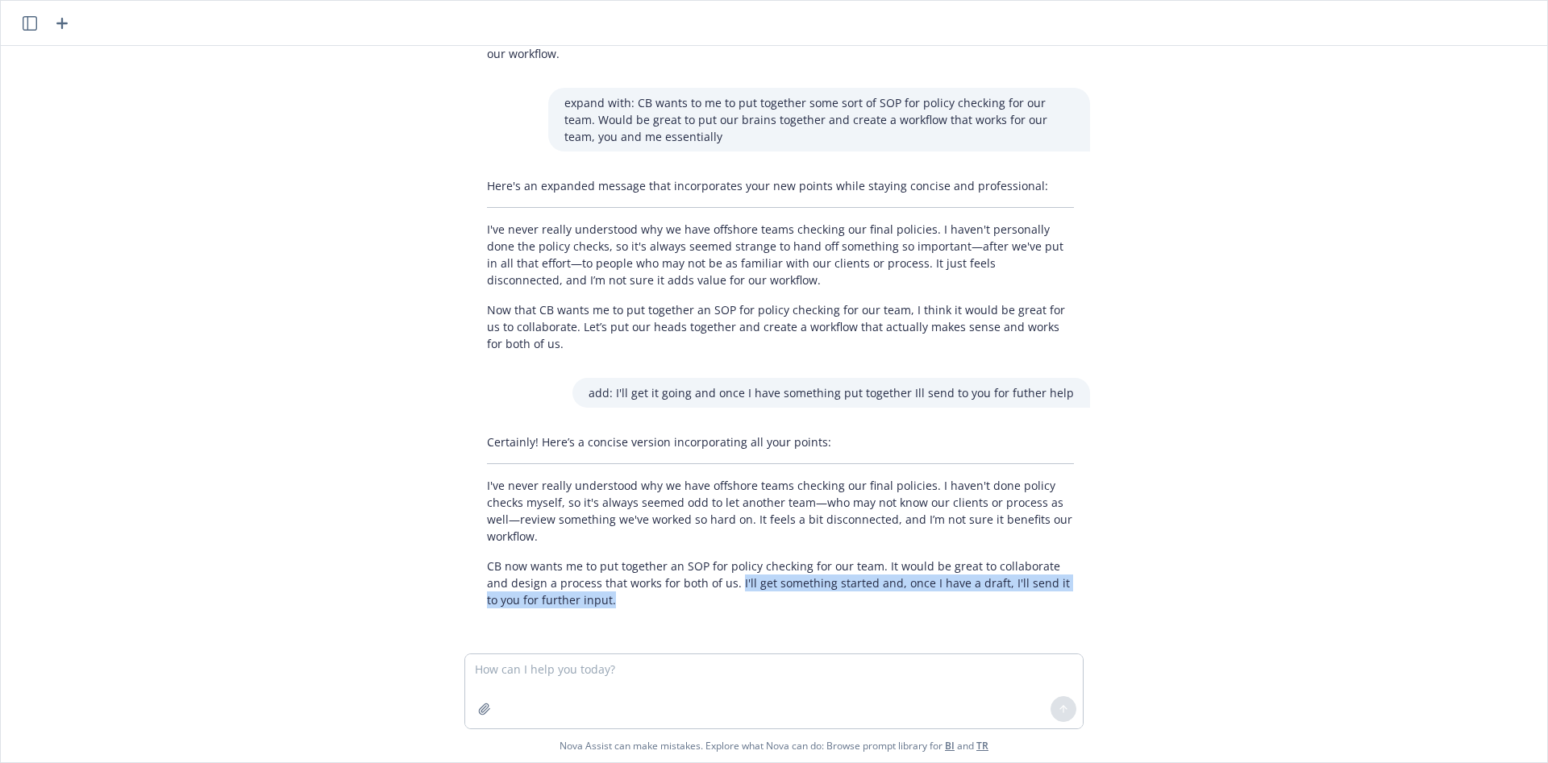
drag, startPoint x: 705, startPoint y: 584, endPoint x: 707, endPoint y: 598, distance: 14.6
click at [707, 598] on p "CB now wants me to put together an SOP for policy checking for our team. It wou…" at bounding box center [780, 583] width 587 height 51
copy p "I'll get something started and, once I have a draft, I'll send it to you for fu…"
click at [905, 401] on p "add: I'll get it going and once I have something put together Ill send to you f…" at bounding box center [831, 393] width 485 height 17
